Goal: Task Accomplishment & Management: Manage account settings

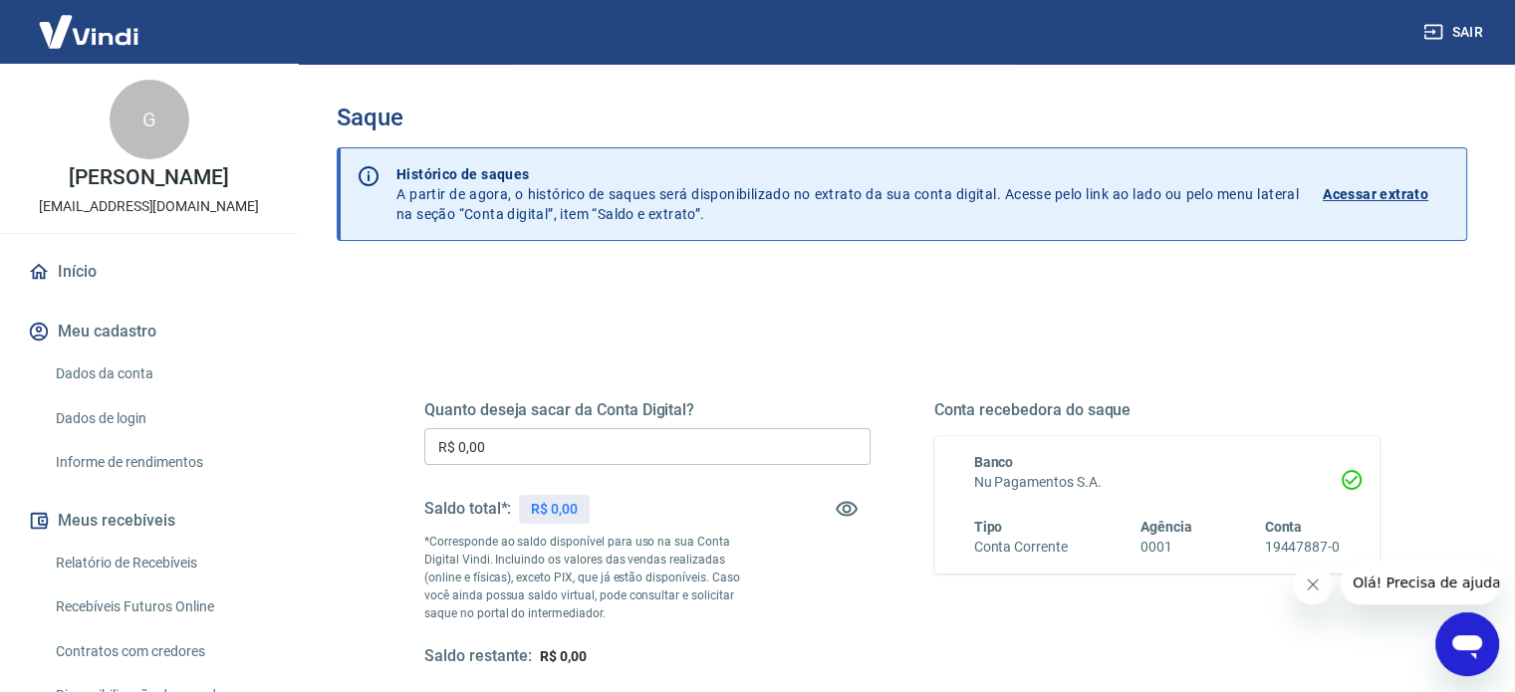
click at [566, 436] on input "R$ 0,00" at bounding box center [647, 446] width 446 height 37
click at [486, 449] on input "R$ 0,00" at bounding box center [647, 446] width 446 height 37
click at [484, 448] on input "R$ 0,00" at bounding box center [647, 446] width 446 height 37
click at [844, 504] on icon "button" at bounding box center [847, 509] width 24 height 24
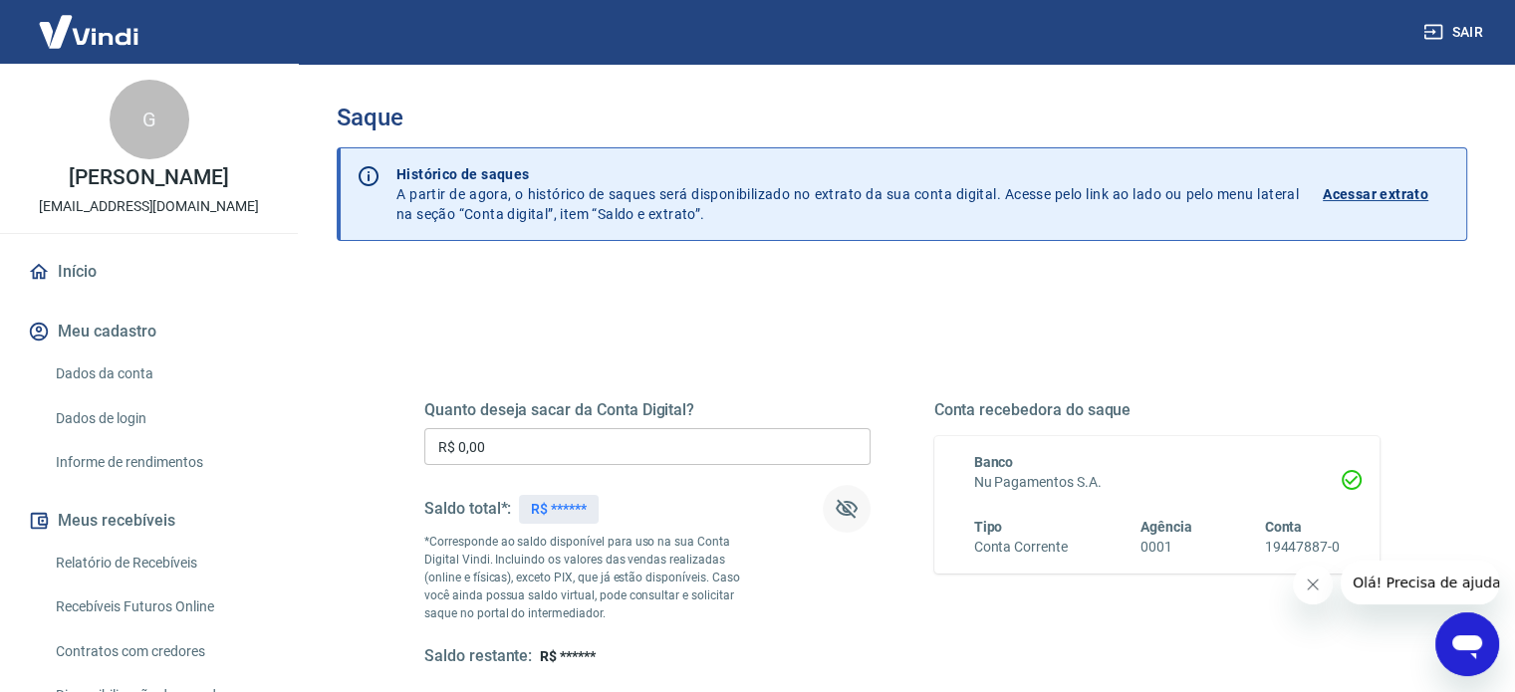
click at [844, 504] on icon "button" at bounding box center [847, 509] width 24 height 24
click at [523, 465] on div "Quanto deseja sacar da Conta Digital? R$ 0,00 ​ Saldo total*: R$ 0,00 *Correspo…" at bounding box center [647, 533] width 446 height 267
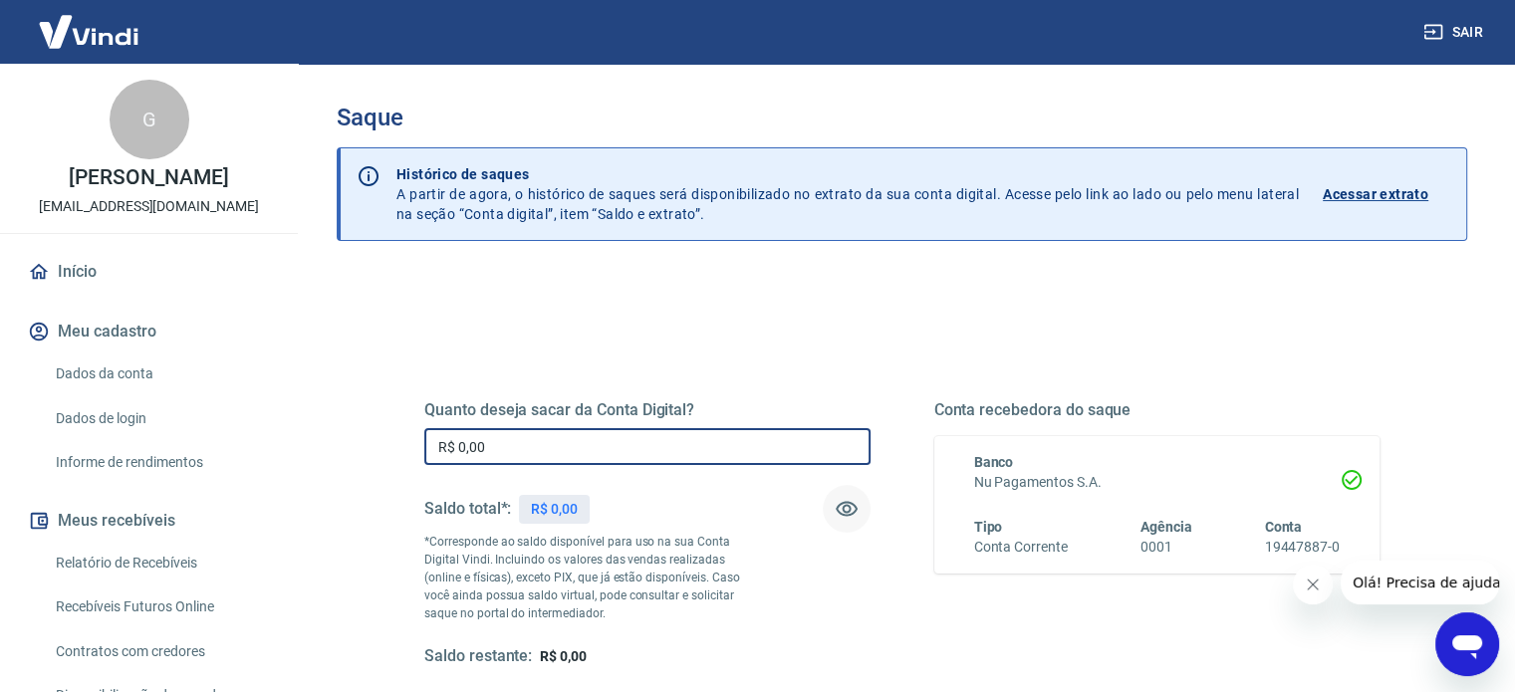
click at [517, 452] on input "R$ 0,00" at bounding box center [647, 446] width 446 height 37
